Goal: Transaction & Acquisition: Book appointment/travel/reservation

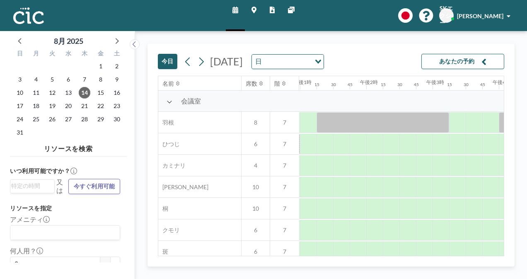
scroll to position [0, 774]
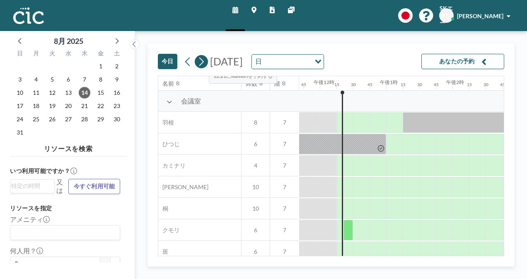
click at [202, 61] on icon at bounding box center [201, 61] width 5 height 9
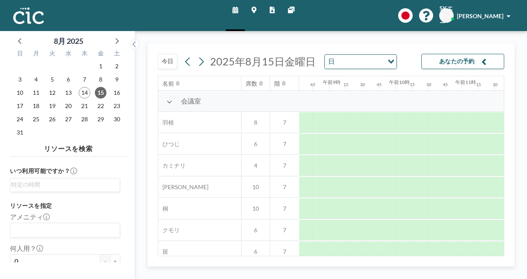
scroll to position [0, 605]
click at [255, 12] on icon at bounding box center [253, 10] width 5 height 7
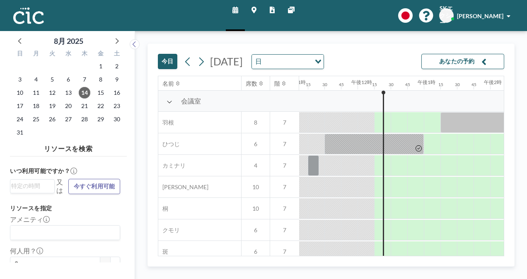
scroll to position [0, 795]
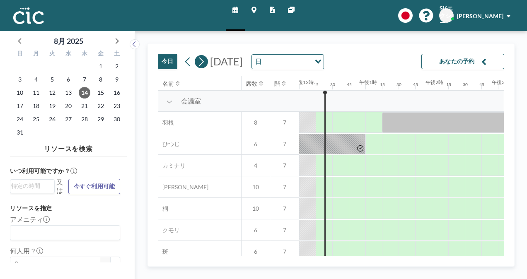
click at [202, 63] on icon at bounding box center [201, 61] width 8 height 12
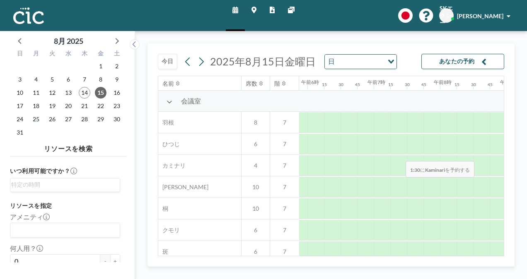
scroll to position [0, 530]
drag, startPoint x: 478, startPoint y: 107, endPoint x: 459, endPoint y: 106, distance: 18.6
click at [459, 106] on div "会議室" at bounding box center [493, 101] width 1730 height 21
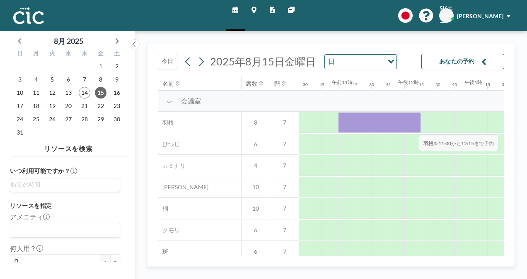
drag, startPoint x: 344, startPoint y: 132, endPoint x: 412, endPoint y: 128, distance: 68.4
click at [412, 128] on div at bounding box center [379, 122] width 83 height 21
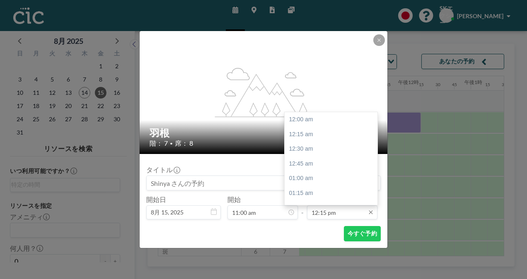
scroll to position [722, 0]
click at [368, 212] on icon at bounding box center [370, 212] width 7 height 7
click at [340, 215] on input "12:15 pm" at bounding box center [342, 212] width 70 height 14
click at [368, 211] on icon at bounding box center [370, 212] width 7 height 7
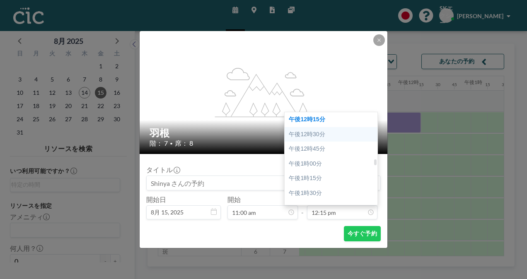
scroll to position [681, 0]
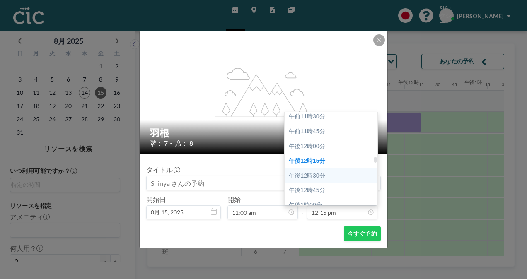
click at [334, 139] on div "午後12時00分" at bounding box center [332, 146] width 97 height 15
type input "12:00 pm"
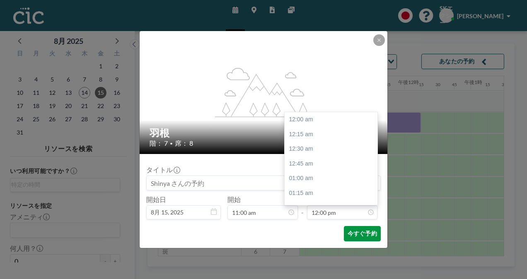
scroll to position [707, 0]
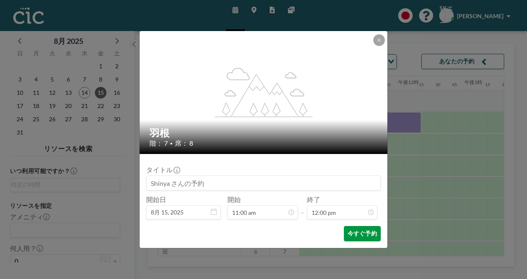
click at [355, 230] on font "今すぐ予約" at bounding box center [361, 234] width 29 height 8
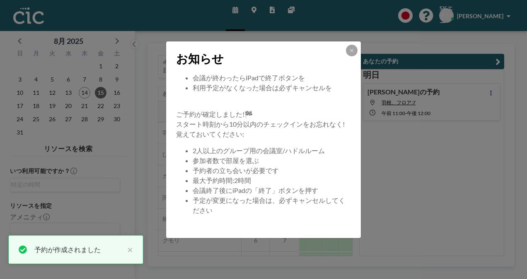
scroll to position [79, 0]
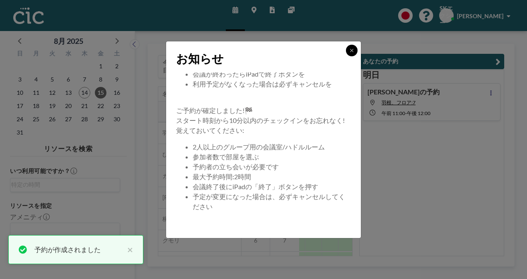
click at [349, 49] on icon at bounding box center [351, 50] width 5 height 5
